Goal: Navigation & Orientation: Find specific page/section

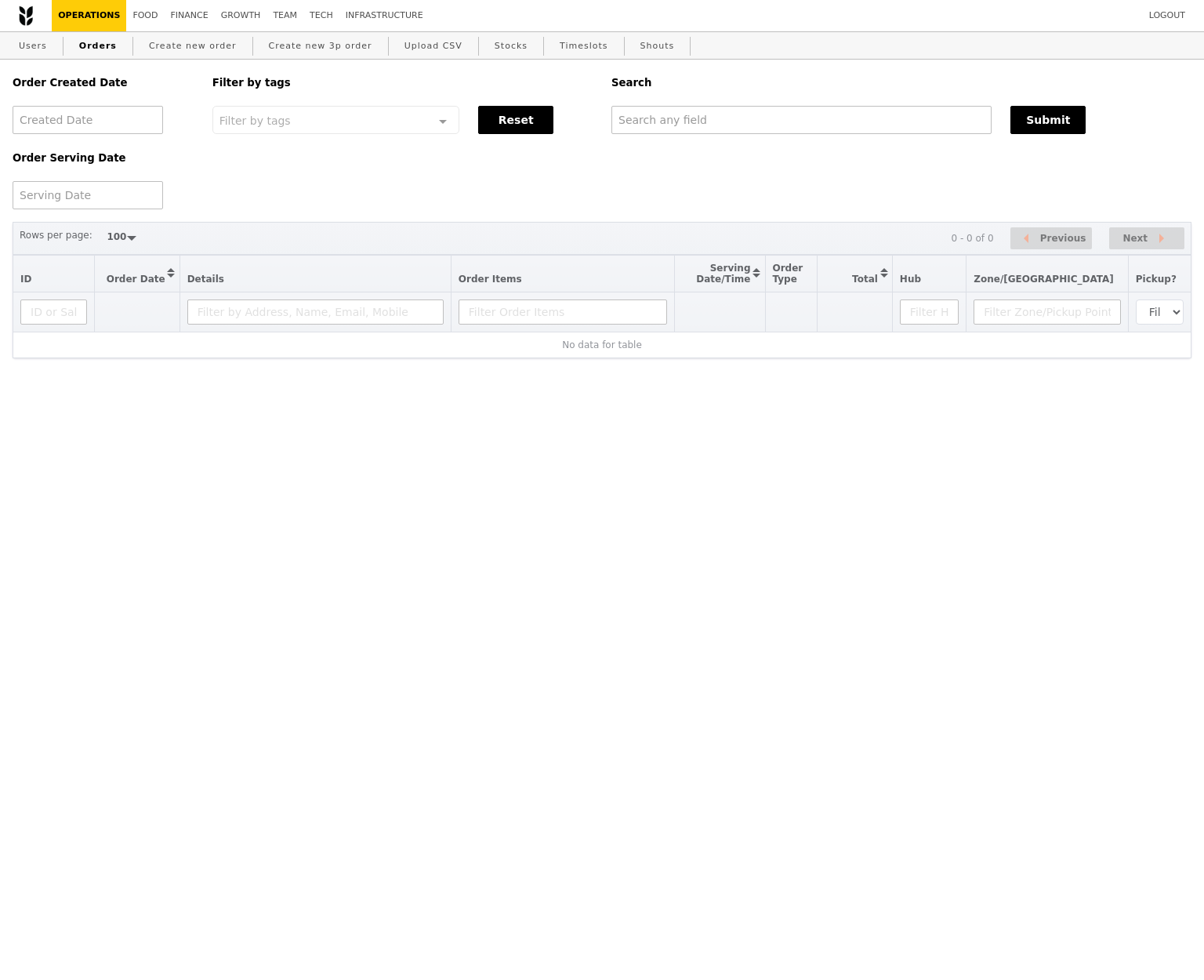
select select "100"
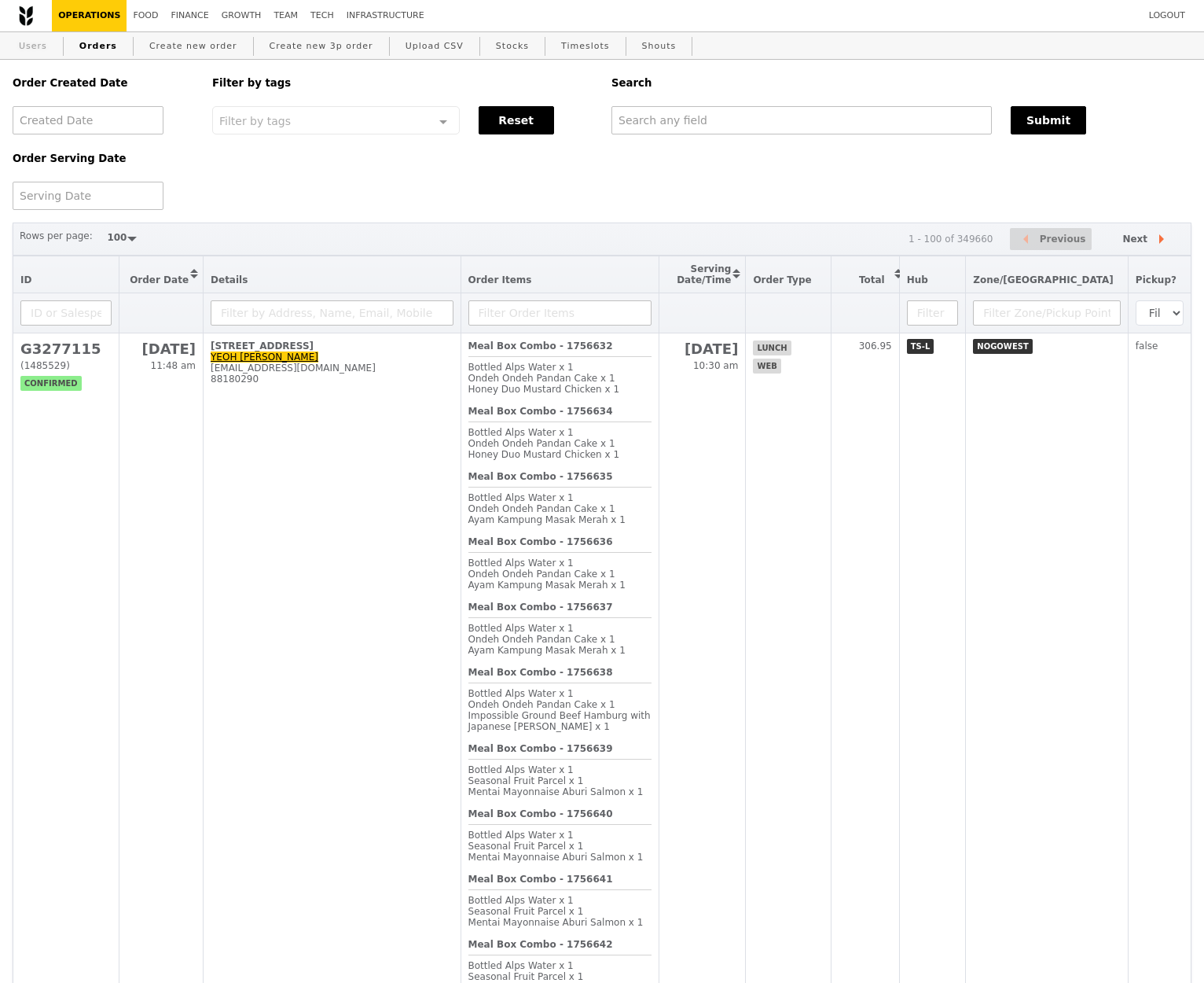
click at [31, 53] on link "Users" at bounding box center [33, 47] width 41 height 29
